Goal: Information Seeking & Learning: Learn about a topic

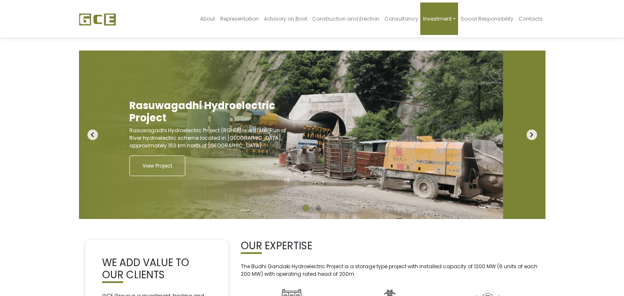
click at [451, 19] on span "Investment" at bounding box center [437, 18] width 29 height 7
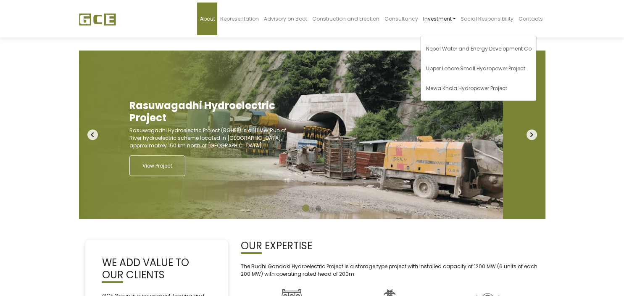
click at [215, 19] on span "About" at bounding box center [207, 18] width 15 height 7
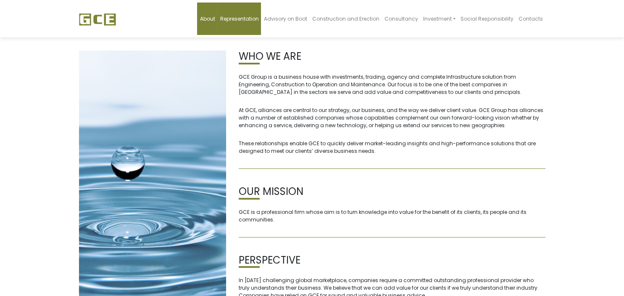
click at [248, 18] on span "Representation" at bounding box center [239, 18] width 39 height 7
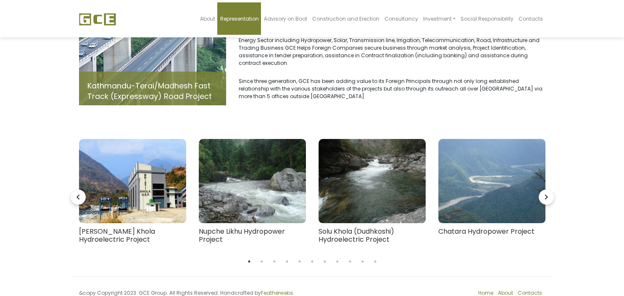
scroll to position [89, 0]
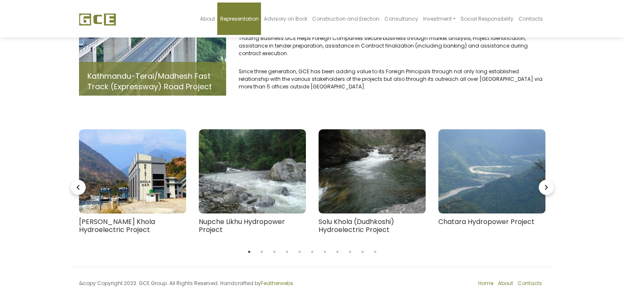
click at [548, 180] on icon "navigate_next" at bounding box center [546, 187] width 15 height 15
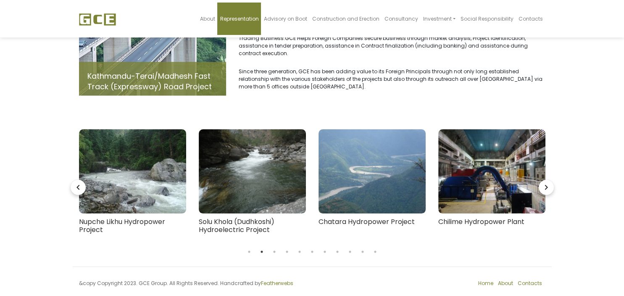
click at [548, 180] on icon "navigate_next" at bounding box center [546, 187] width 15 height 15
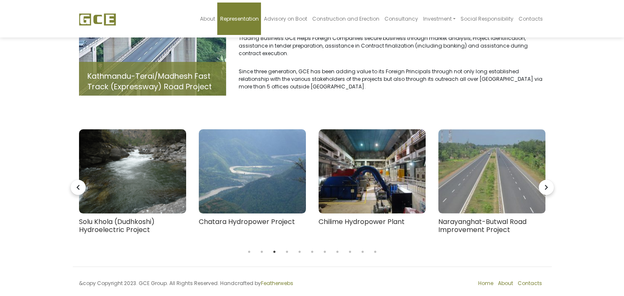
click at [548, 180] on icon "navigate_next" at bounding box center [546, 187] width 15 height 15
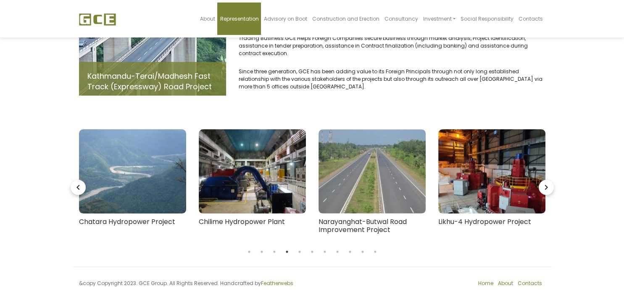
click at [548, 180] on icon "navigate_next" at bounding box center [546, 187] width 15 height 15
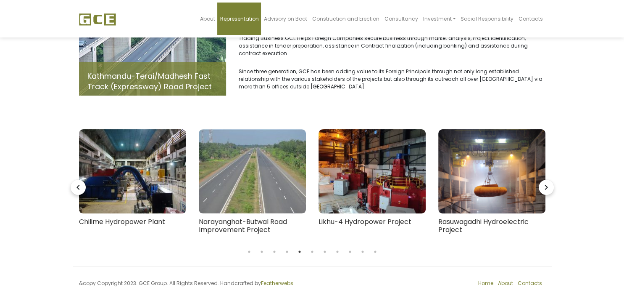
click at [548, 180] on icon "navigate_next" at bounding box center [546, 187] width 15 height 15
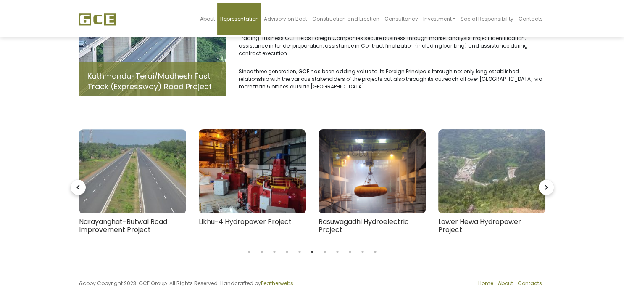
click at [548, 180] on icon "navigate_next" at bounding box center [546, 187] width 15 height 15
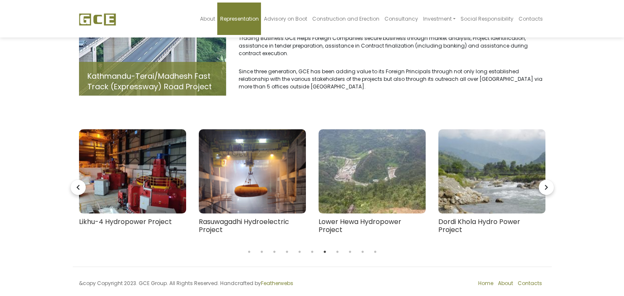
click at [548, 180] on icon "navigate_next" at bounding box center [546, 187] width 15 height 15
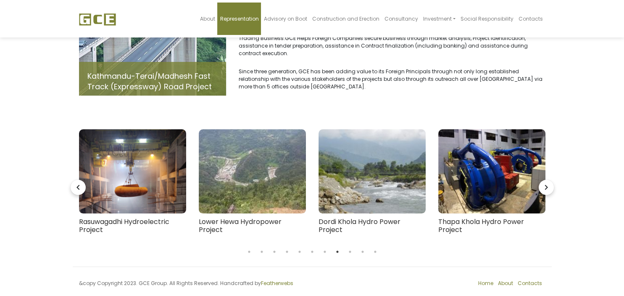
click at [548, 180] on icon "navigate_next" at bounding box center [546, 187] width 15 height 15
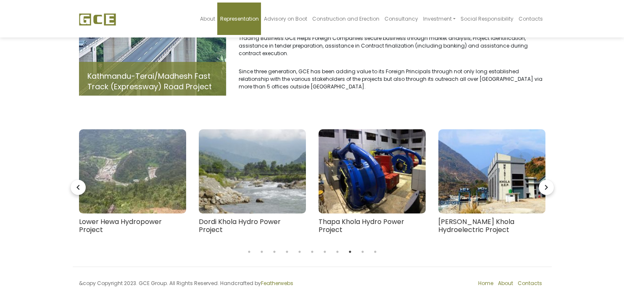
click at [548, 180] on icon "navigate_next" at bounding box center [546, 187] width 15 height 15
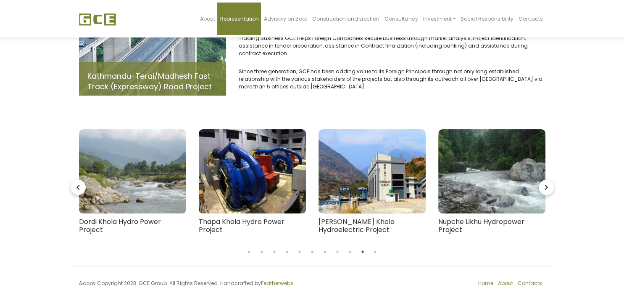
click at [548, 180] on icon "navigate_next" at bounding box center [546, 187] width 15 height 15
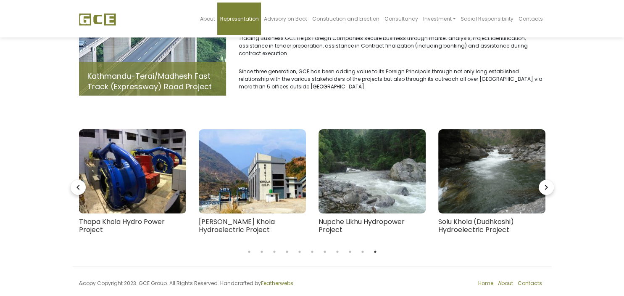
click at [548, 180] on icon "navigate_next" at bounding box center [546, 187] width 15 height 15
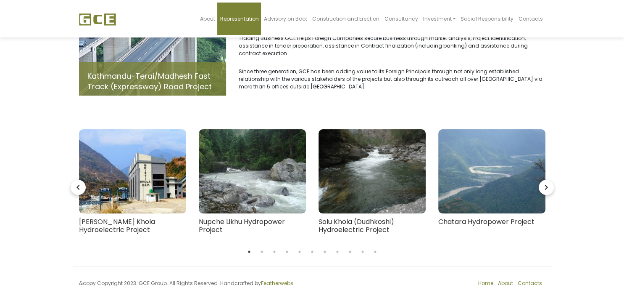
click at [548, 180] on icon "navigate_next" at bounding box center [546, 187] width 15 height 15
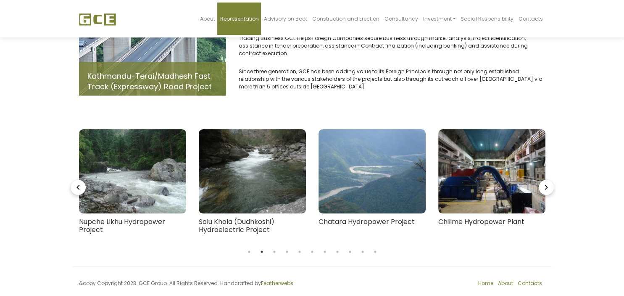
click at [548, 180] on icon "navigate_next" at bounding box center [546, 187] width 15 height 15
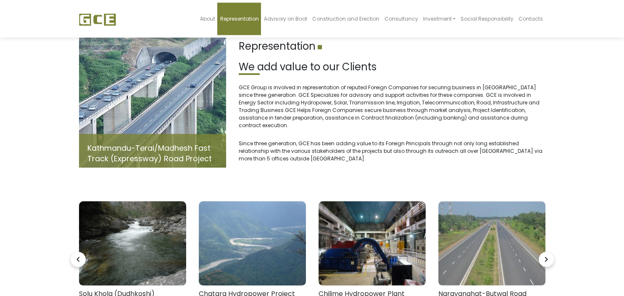
scroll to position [0, 0]
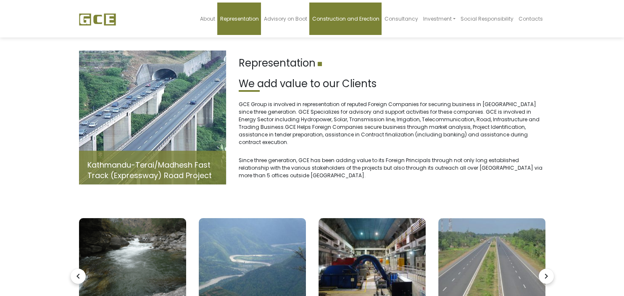
click at [369, 18] on span "Construction and Erection" at bounding box center [345, 18] width 67 height 7
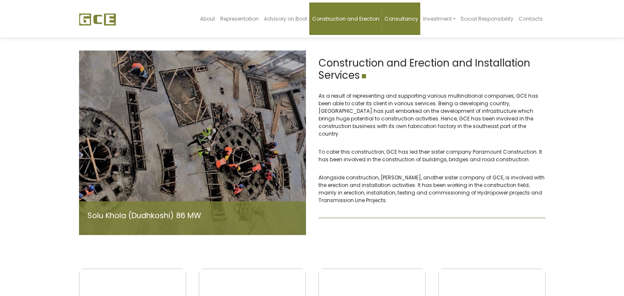
click at [403, 11] on link "Consultancy" at bounding box center [401, 19] width 39 height 32
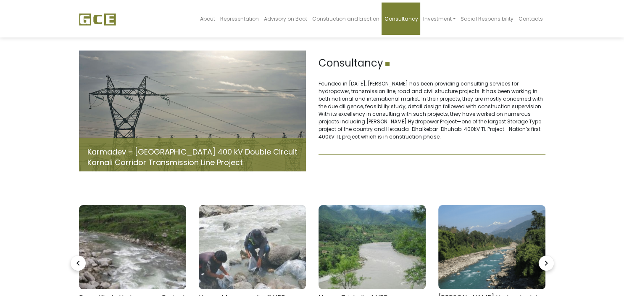
scroll to position [88, 0]
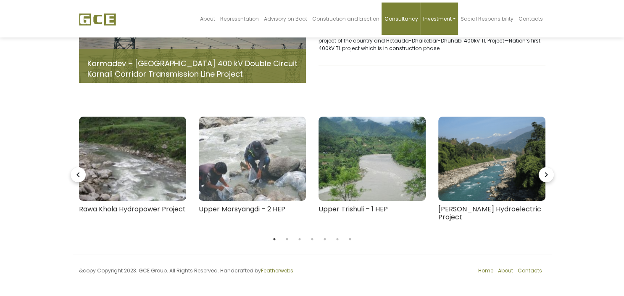
click at [443, 14] on link "Investment" at bounding box center [438, 19] width 37 height 32
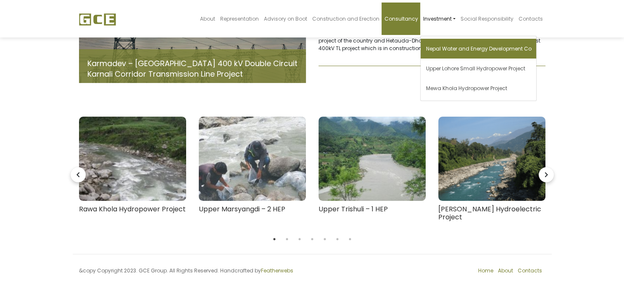
click at [487, 48] on span "Nepal Water and Energy Development Co" at bounding box center [479, 48] width 106 height 7
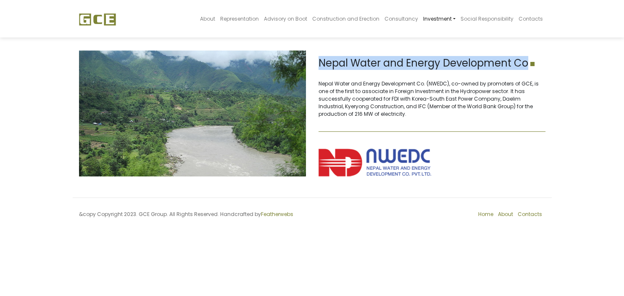
drag, startPoint x: 317, startPoint y: 65, endPoint x: 545, endPoint y: 73, distance: 228.0
click at [545, 73] on div "Nepal Water and Energy Development Co Nepal Water and Energy Development Co. (N…" at bounding box center [432, 113] width 240 height 126
